Goal: Check status: Check status

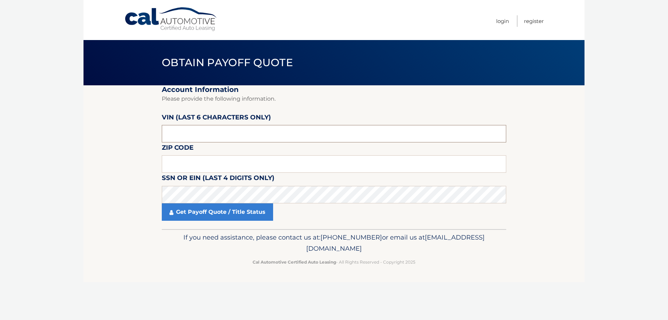
click at [224, 137] on input "text" at bounding box center [334, 133] width 345 height 17
paste input "659448"
type input "659448"
type input "10306"
click at [214, 222] on fieldset "Account Information Please provide the following information. VIN (last 6 chara…" at bounding box center [334, 157] width 345 height 144
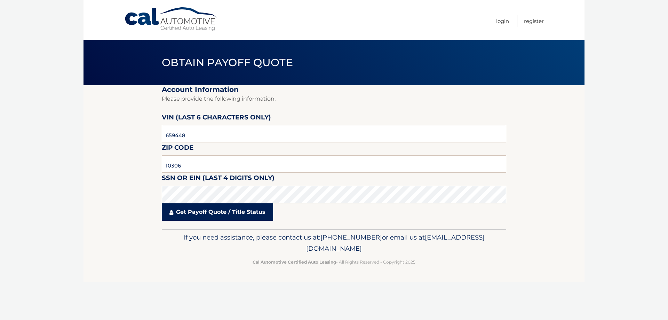
click at [219, 212] on link "Get Payoff Quote / Title Status" at bounding box center [217, 211] width 111 height 17
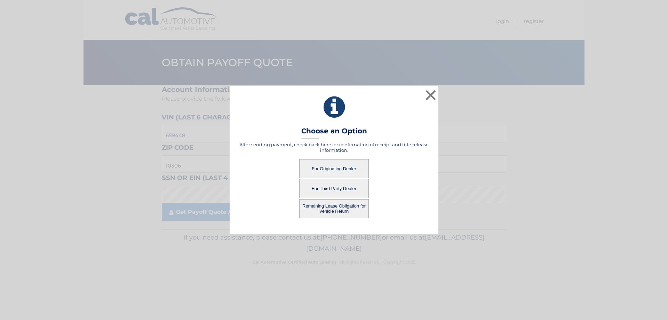
click at [335, 190] on button "For Third Party Dealer" at bounding box center [334, 188] width 70 height 19
click at [337, 186] on button "For Third Party Dealer" at bounding box center [334, 188] width 70 height 19
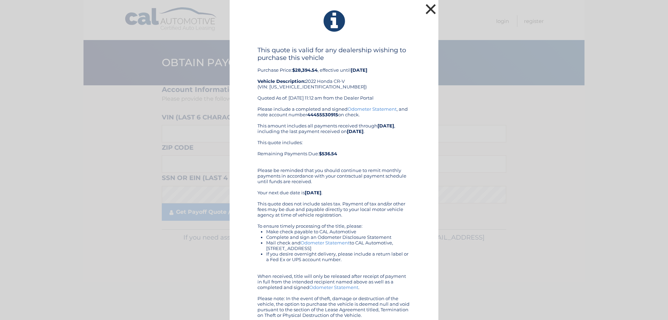
click at [428, 9] on button "×" at bounding box center [431, 9] width 14 height 14
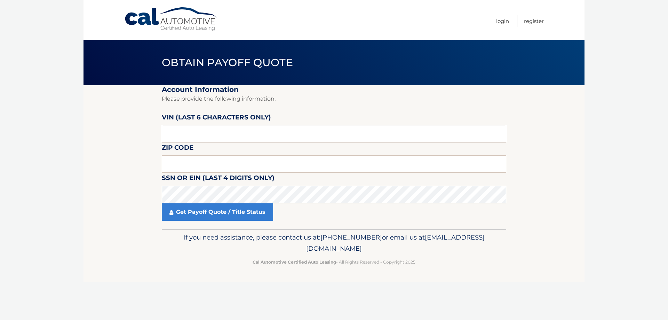
click at [187, 130] on input "text" at bounding box center [334, 133] width 345 height 17
paste input "659448"
type input "659448"
type input "10306"
click at [199, 210] on link "Get Payoff Quote / Title Status" at bounding box center [217, 211] width 111 height 17
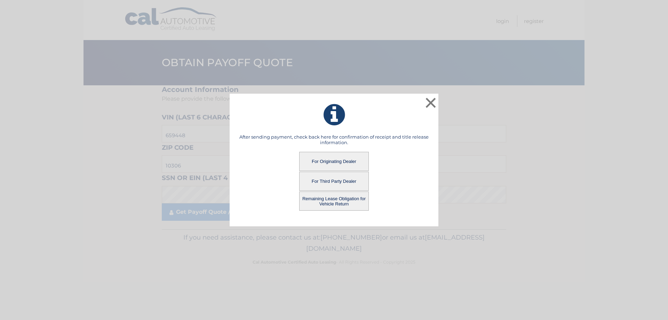
click at [339, 204] on button "Remaining Lease Obligation for Vehicle Return" at bounding box center [334, 200] width 70 height 19
click at [336, 201] on button "Remaining Lease Obligation for Vehicle Return" at bounding box center [334, 200] width 70 height 19
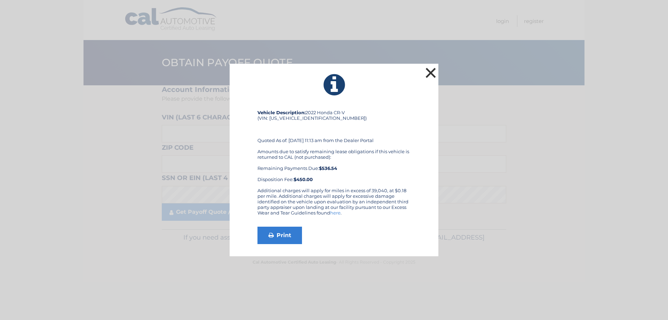
click at [426, 71] on button "×" at bounding box center [431, 73] width 14 height 14
